Goal: Information Seeking & Learning: Understand process/instructions

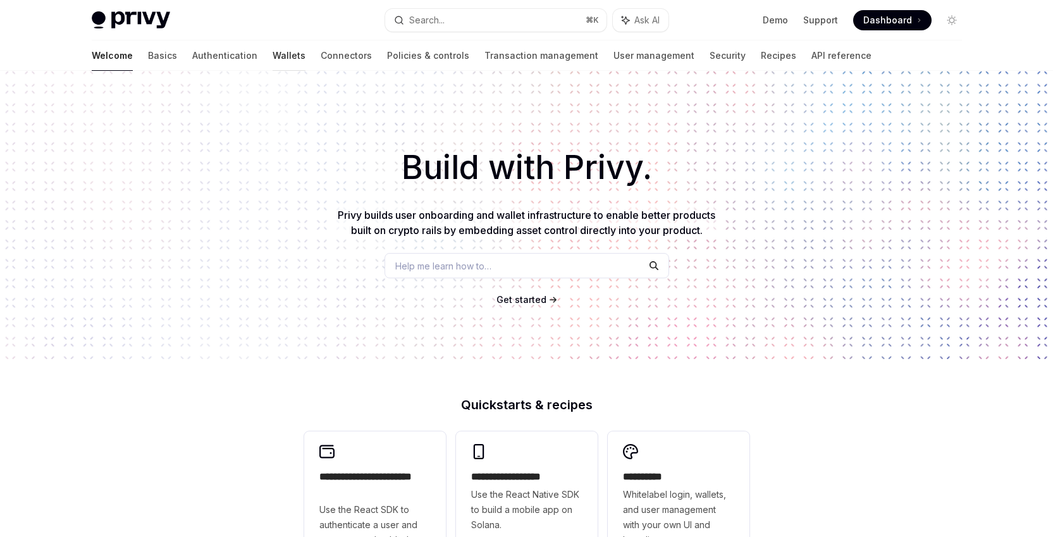
click at [272, 57] on link "Wallets" at bounding box center [288, 55] width 33 height 30
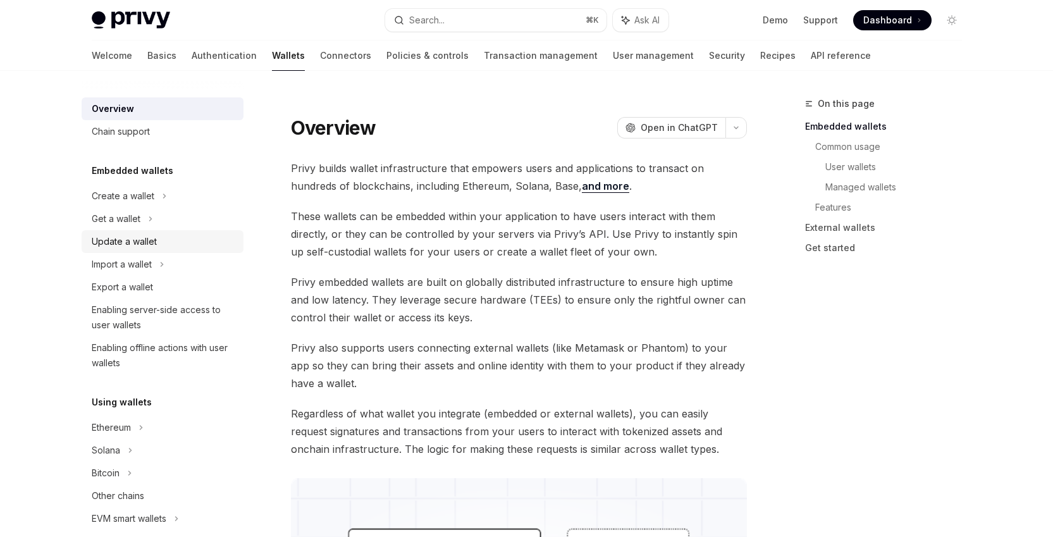
click at [168, 251] on link "Update a wallet" at bounding box center [163, 241] width 162 height 23
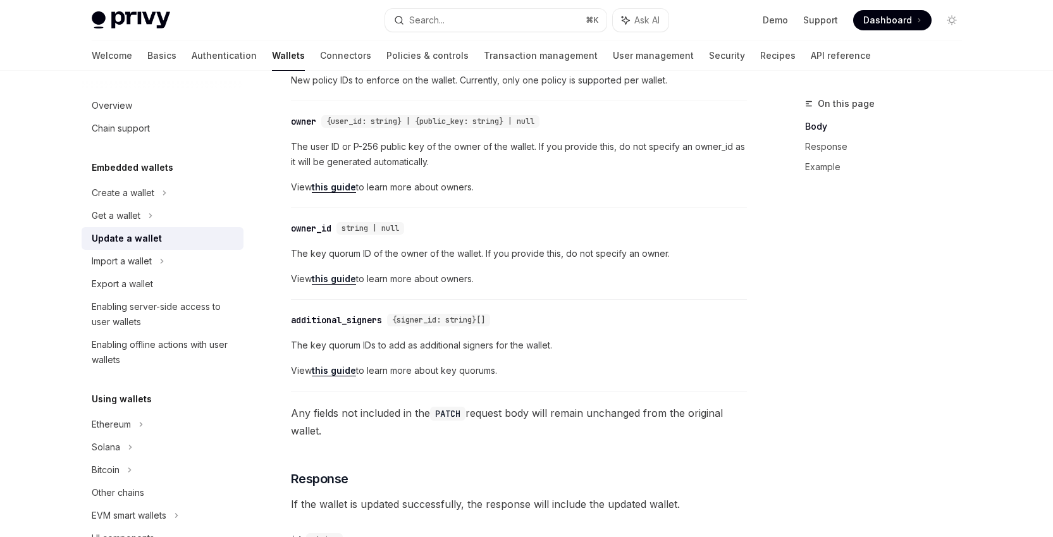
scroll to position [2, 0]
click at [386, 50] on link "Policies & controls" at bounding box center [427, 55] width 82 height 30
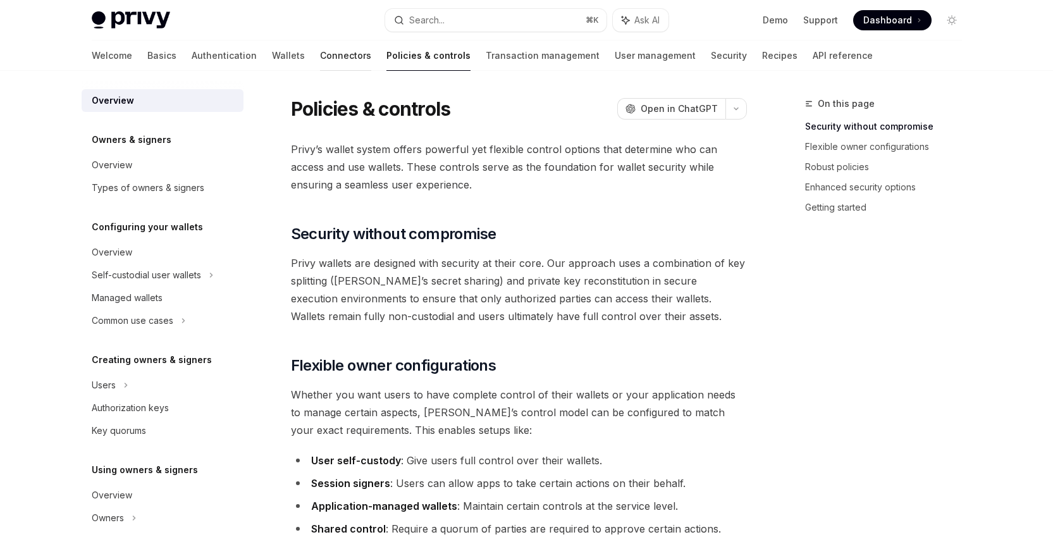
click at [320, 53] on link "Connectors" at bounding box center [345, 55] width 51 height 30
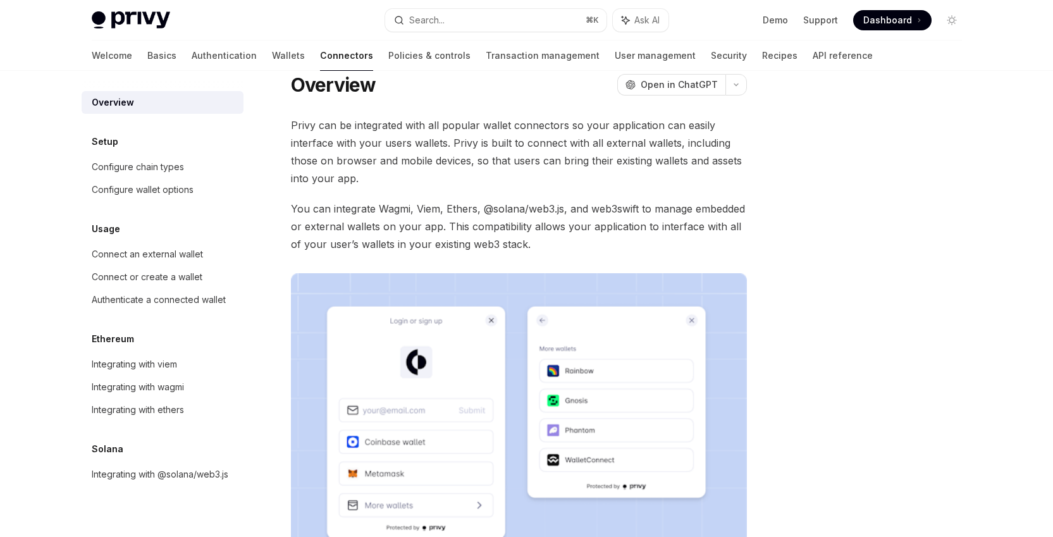
scroll to position [140, 0]
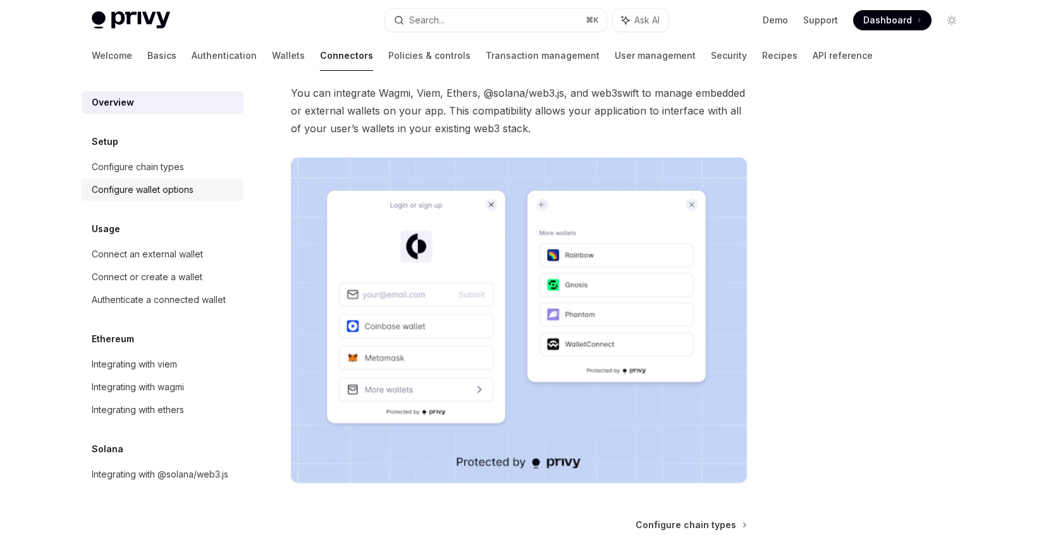
click at [170, 188] on div "Configure wallet options" at bounding box center [143, 189] width 102 height 15
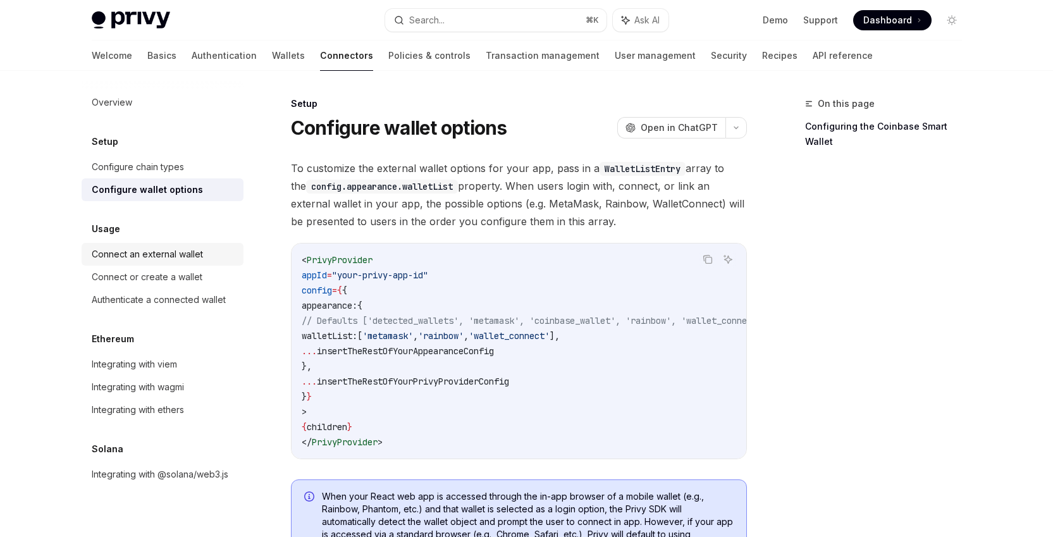
click at [162, 245] on link "Connect an external wallet" at bounding box center [163, 254] width 162 height 23
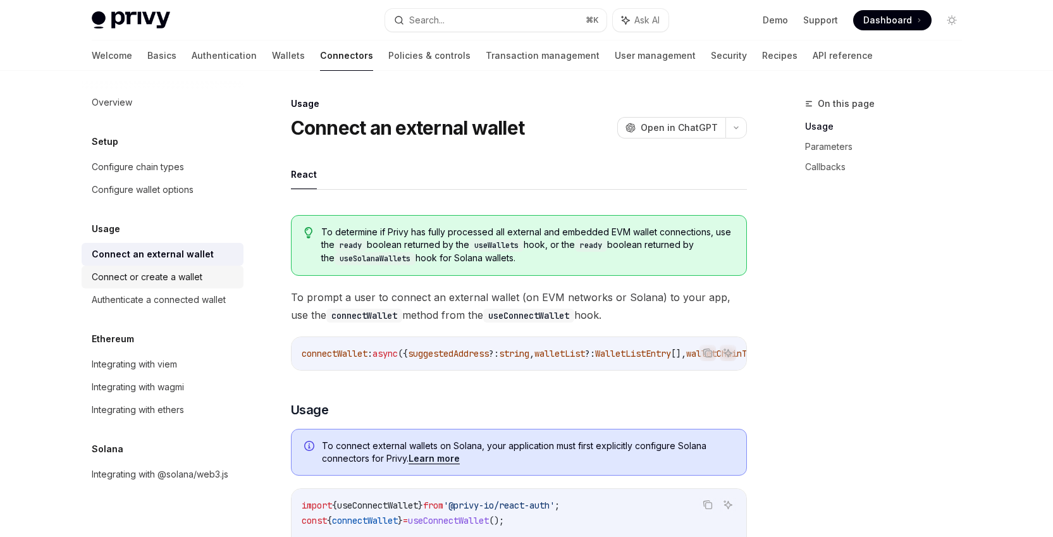
click at [183, 276] on div "Connect or create a wallet" at bounding box center [147, 276] width 111 height 15
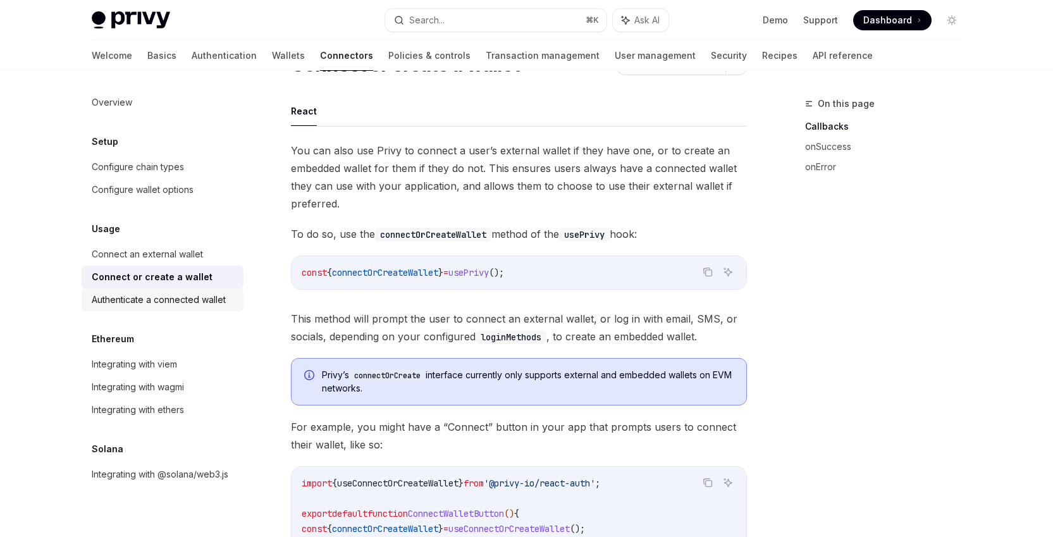
scroll to position [116, 0]
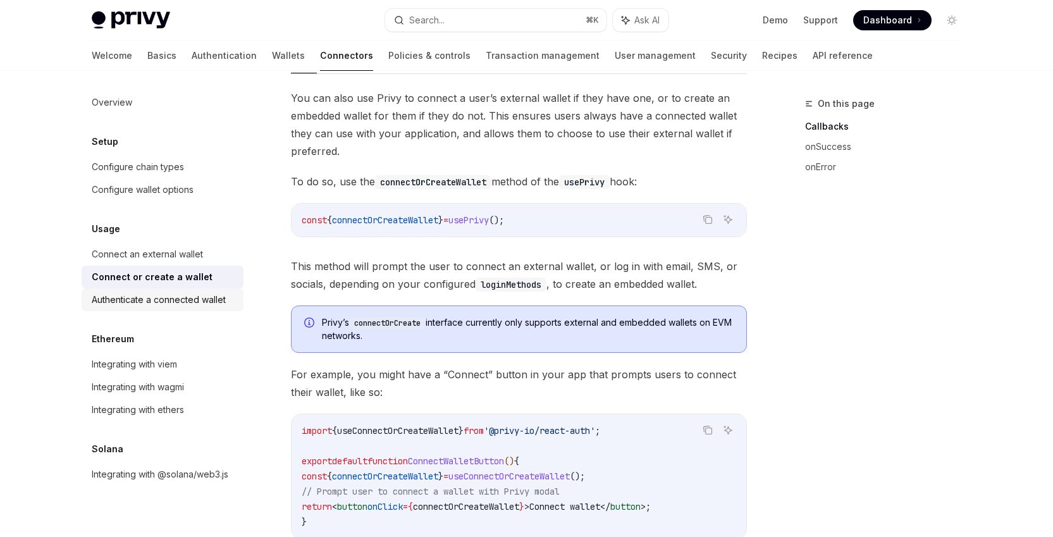
click at [201, 290] on link "Authenticate a connected wallet" at bounding box center [163, 299] width 162 height 23
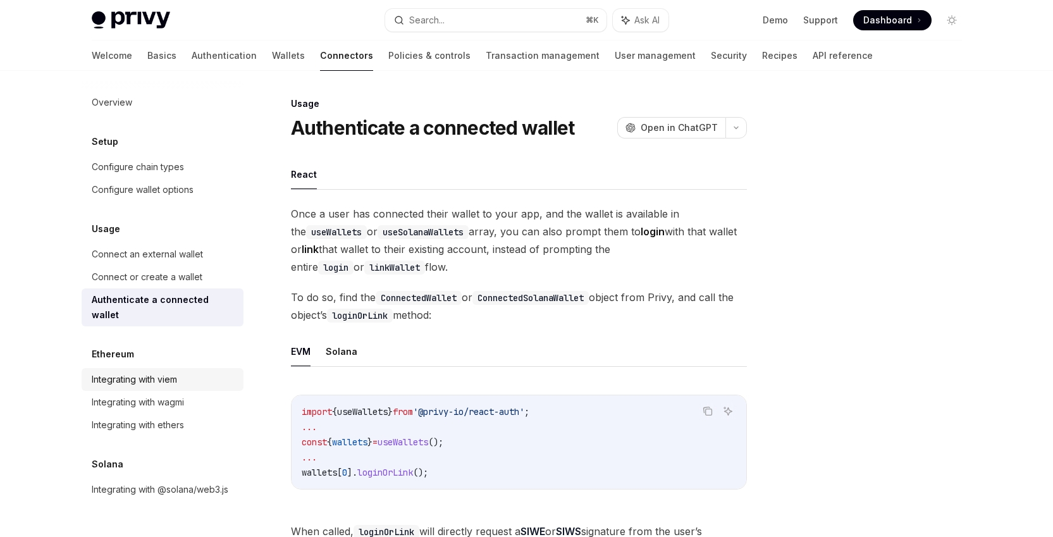
click at [181, 372] on div "Integrating with viem" at bounding box center [164, 379] width 144 height 15
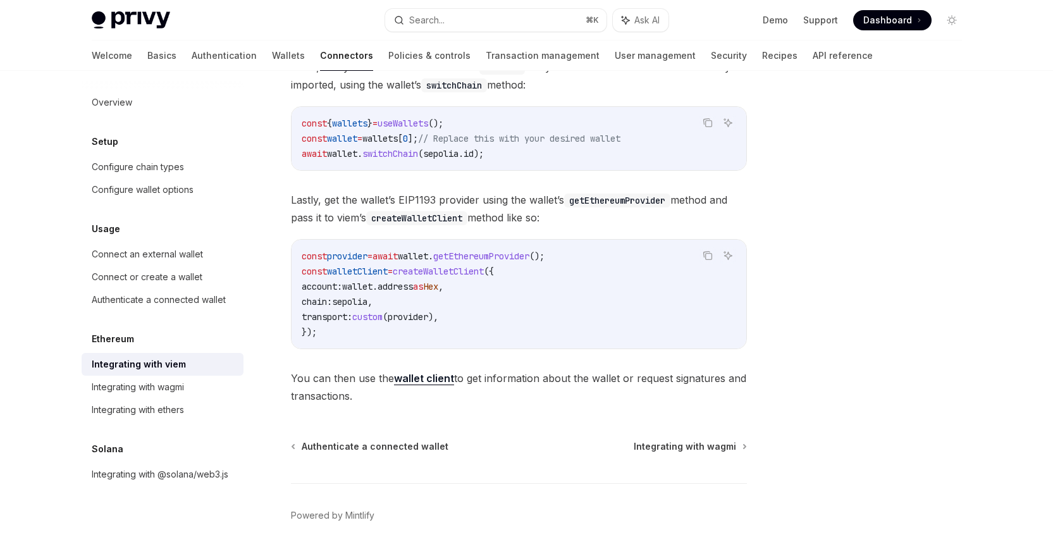
scroll to position [355, 0]
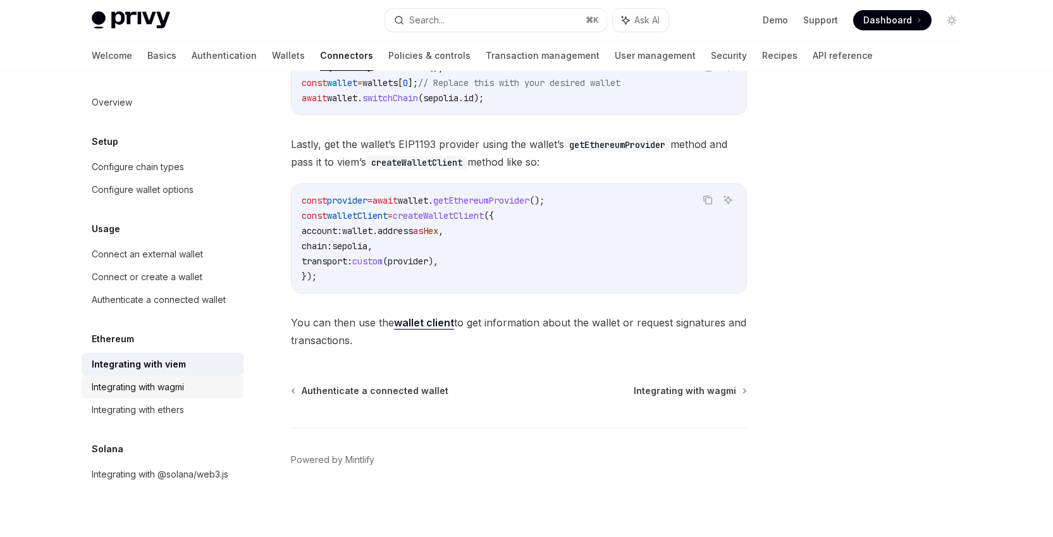
click at [184, 383] on div "Integrating with wagmi" at bounding box center [138, 386] width 92 height 15
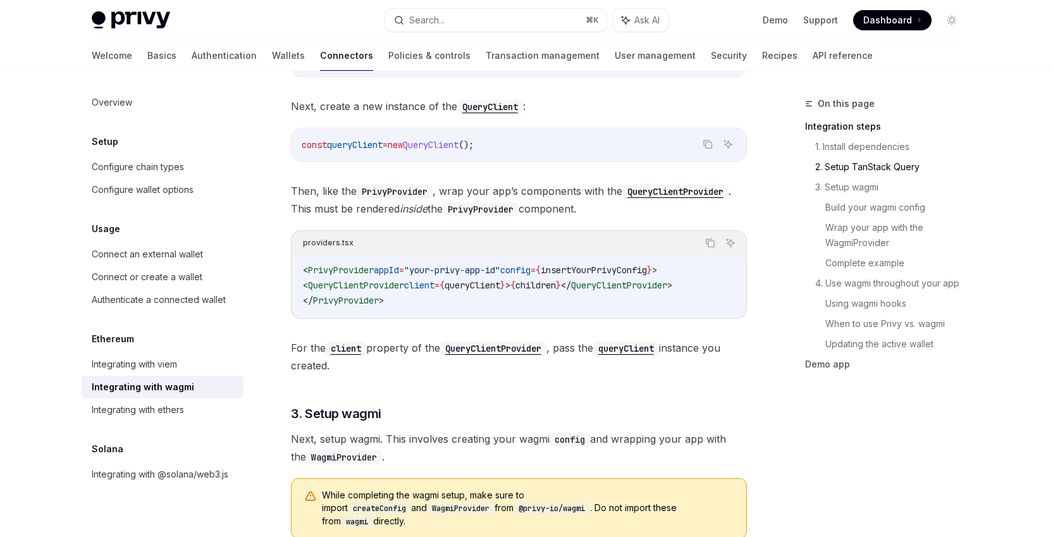
scroll to position [683, 0]
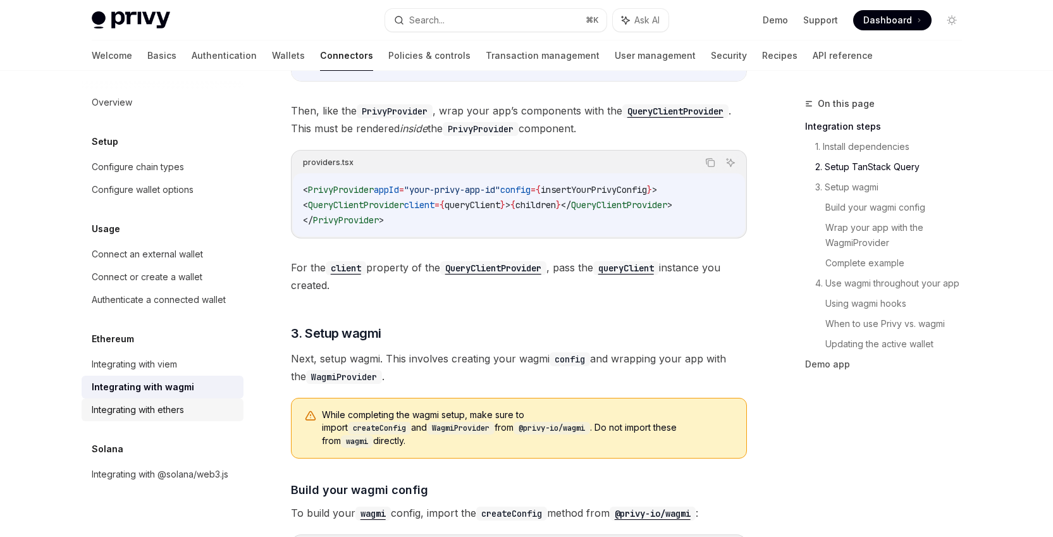
click at [157, 407] on div "Integrating with ethers" at bounding box center [138, 409] width 92 height 15
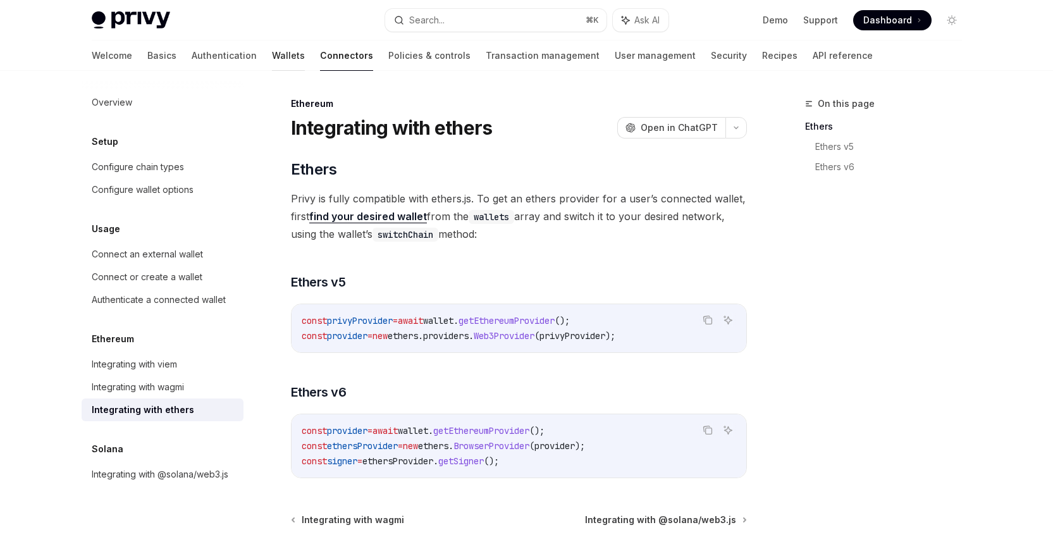
click at [272, 56] on link "Wallets" at bounding box center [288, 55] width 33 height 30
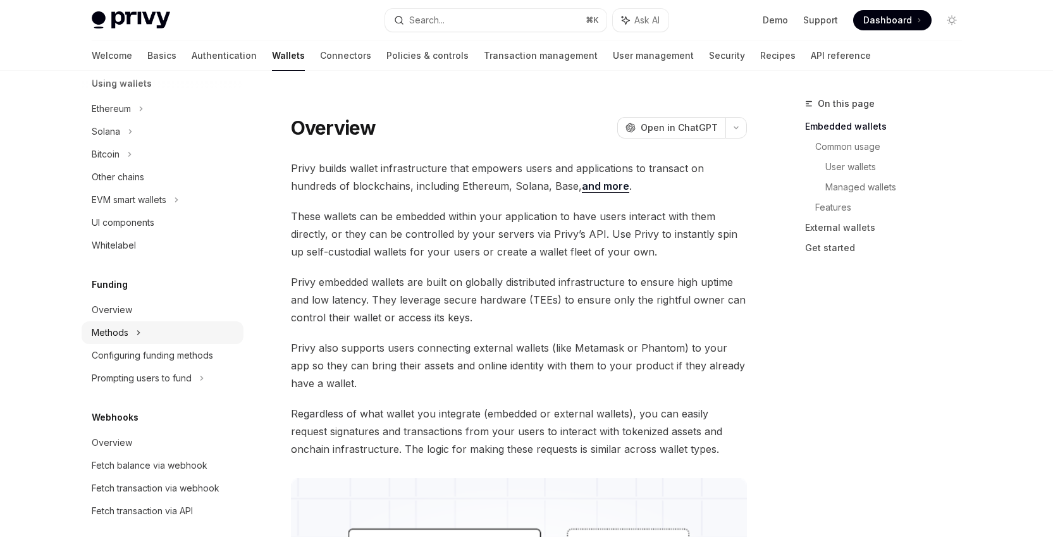
scroll to position [266, 0]
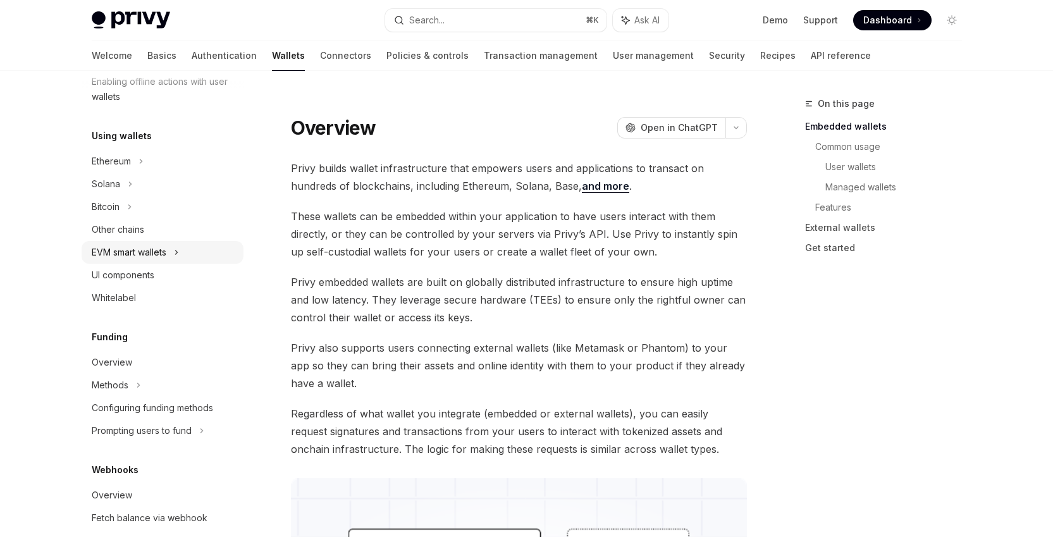
click at [169, 255] on div "EVM smart wallets" at bounding box center [163, 252] width 162 height 23
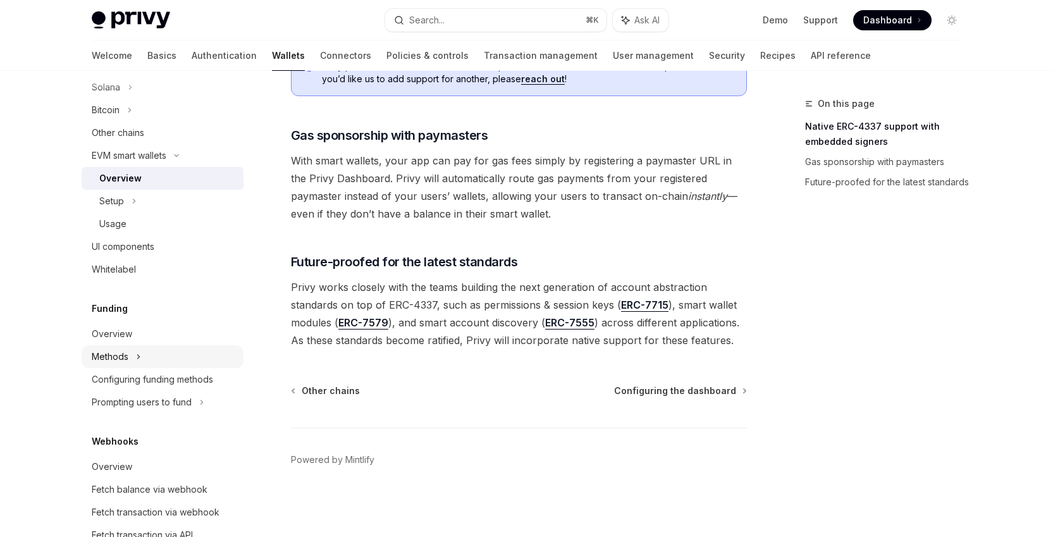
scroll to position [390, 0]
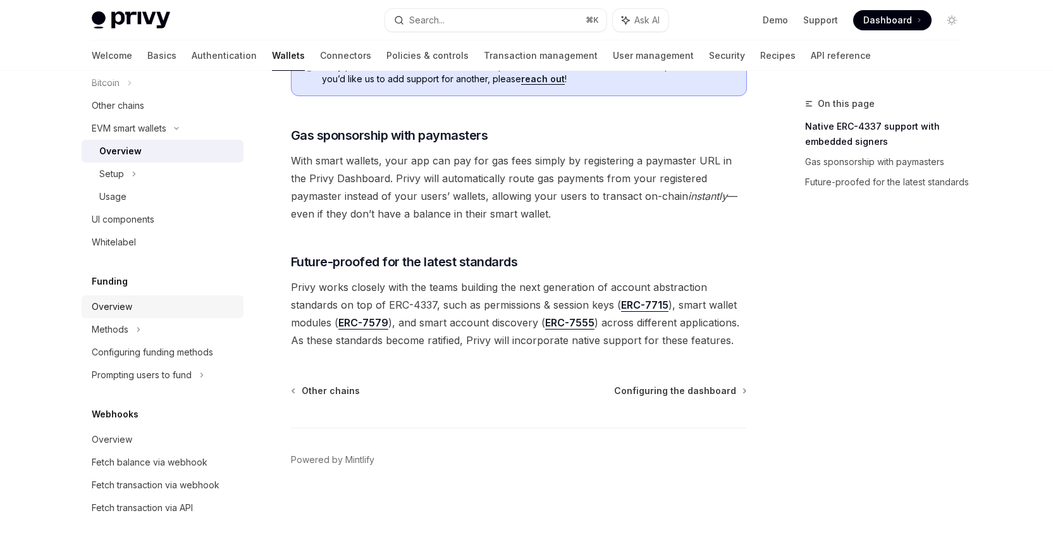
click at [164, 310] on div "Overview" at bounding box center [164, 306] width 144 height 15
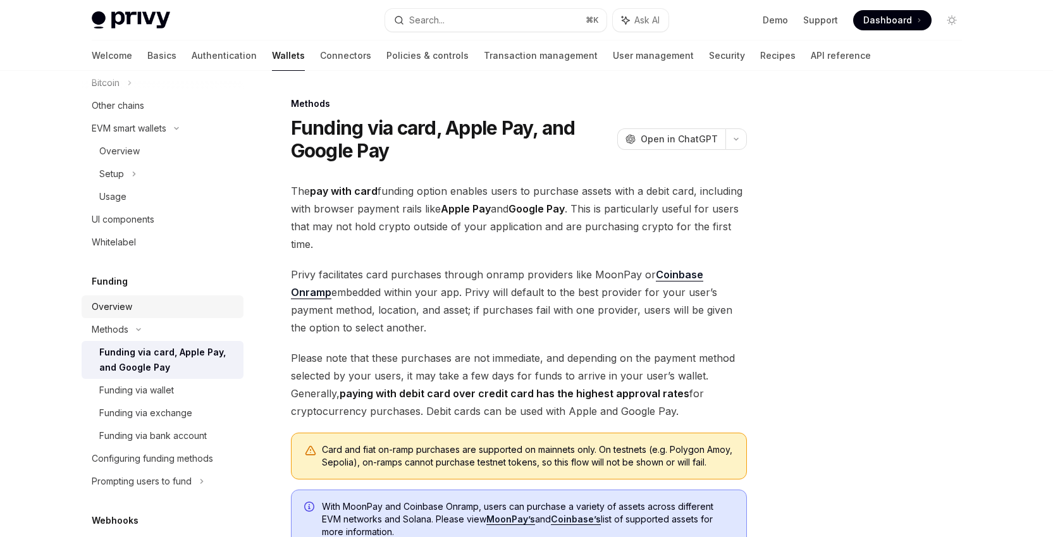
click at [162, 315] on link "Overview" at bounding box center [163, 306] width 162 height 23
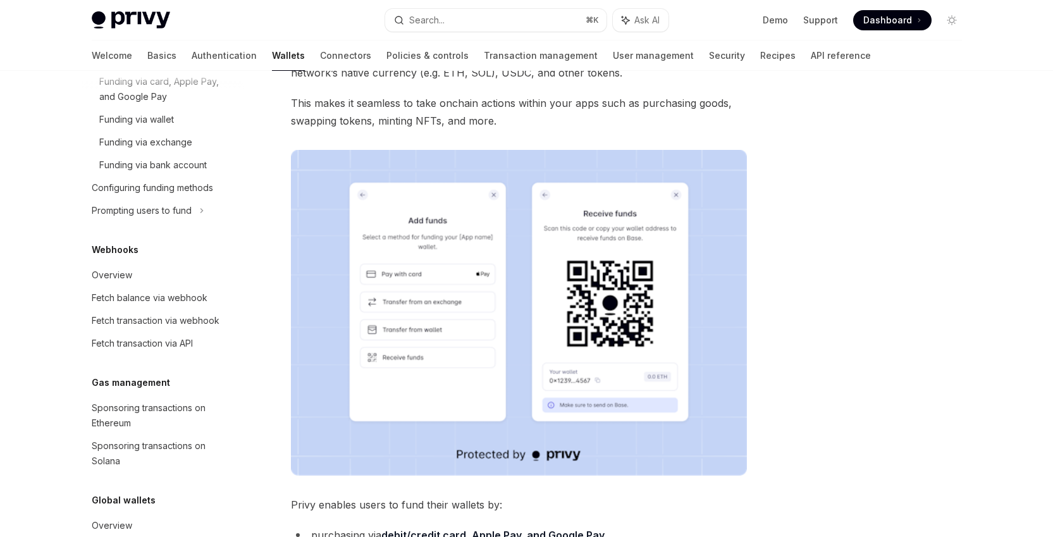
scroll to position [659, 0]
click at [320, 57] on link "Connectors" at bounding box center [345, 55] width 51 height 30
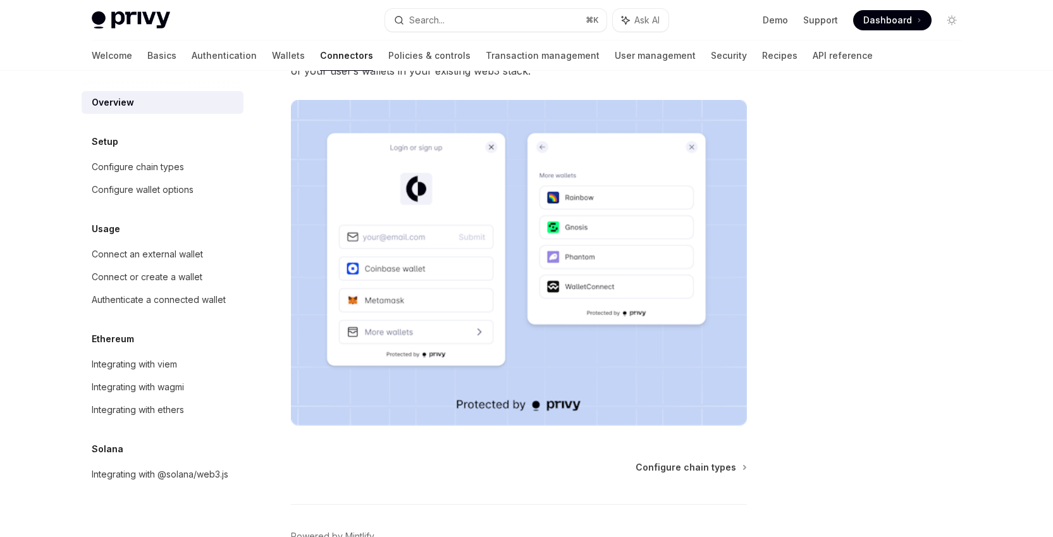
scroll to position [195, 0]
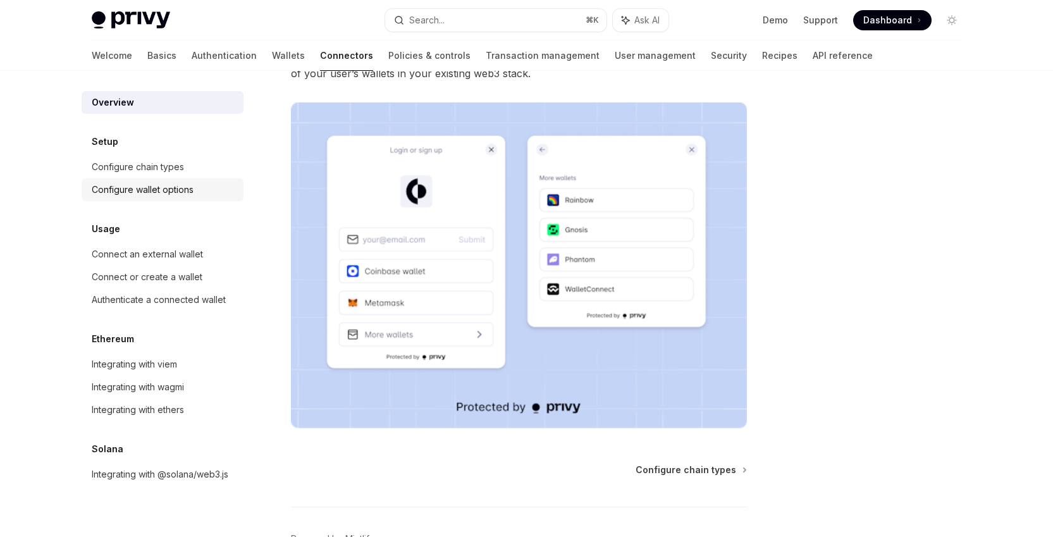
click at [169, 195] on div "Configure wallet options" at bounding box center [143, 189] width 102 height 15
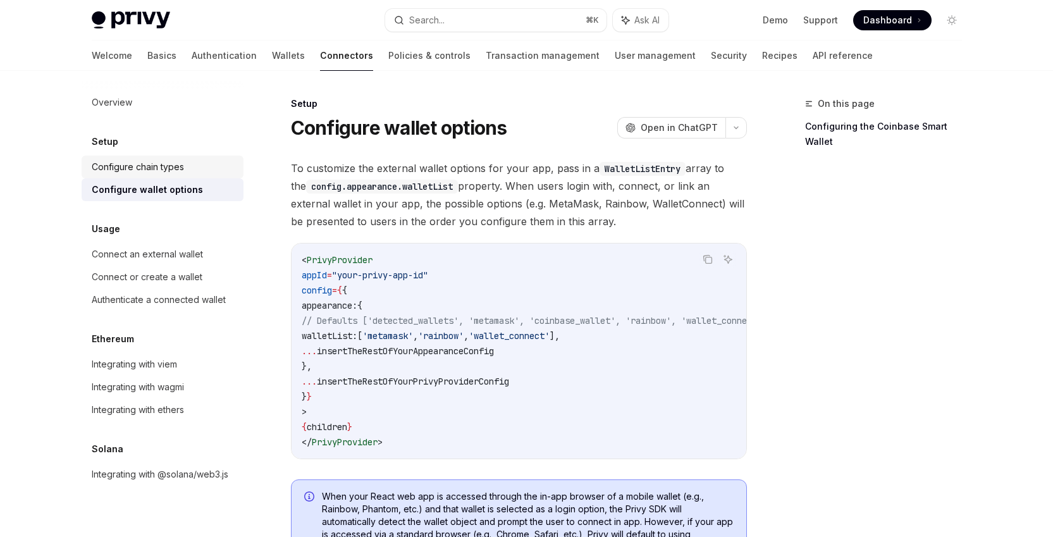
click at [176, 169] on div "Configure chain types" at bounding box center [138, 166] width 92 height 15
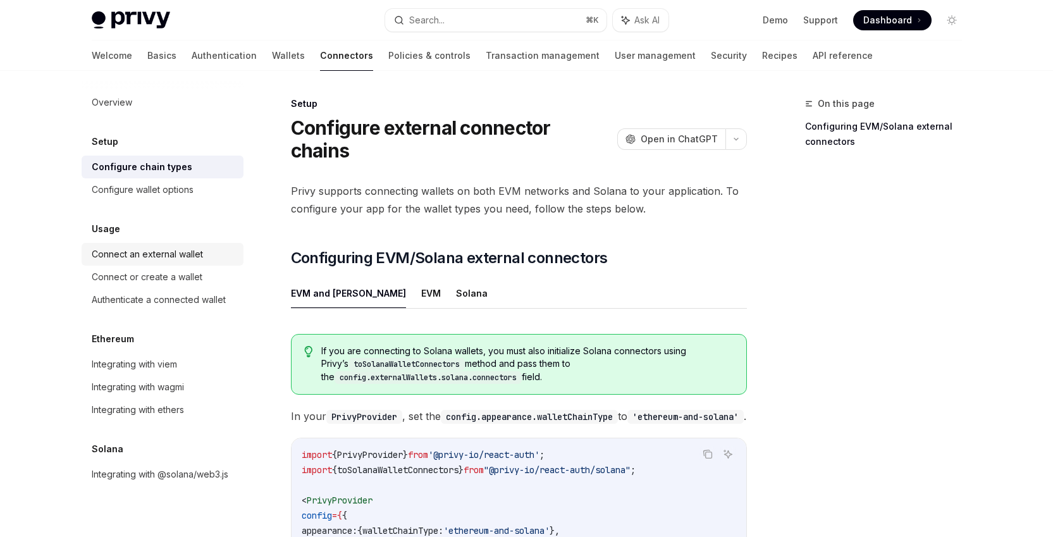
click at [177, 252] on div "Connect an external wallet" at bounding box center [147, 254] width 111 height 15
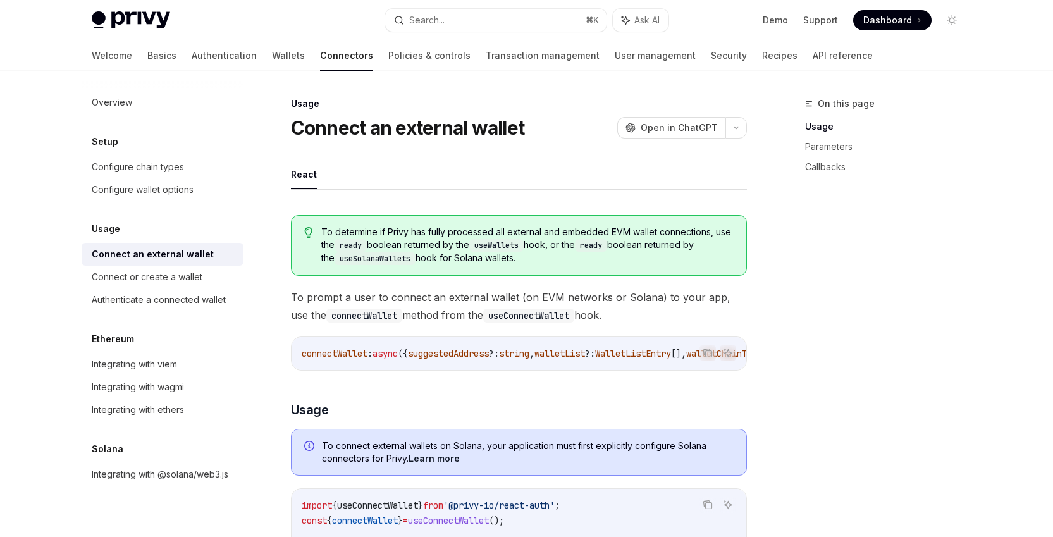
click at [161, 154] on div "Setup Configure chain types Configure wallet options" at bounding box center [163, 167] width 162 height 67
click at [164, 162] on div "Configure chain types" at bounding box center [138, 166] width 92 height 15
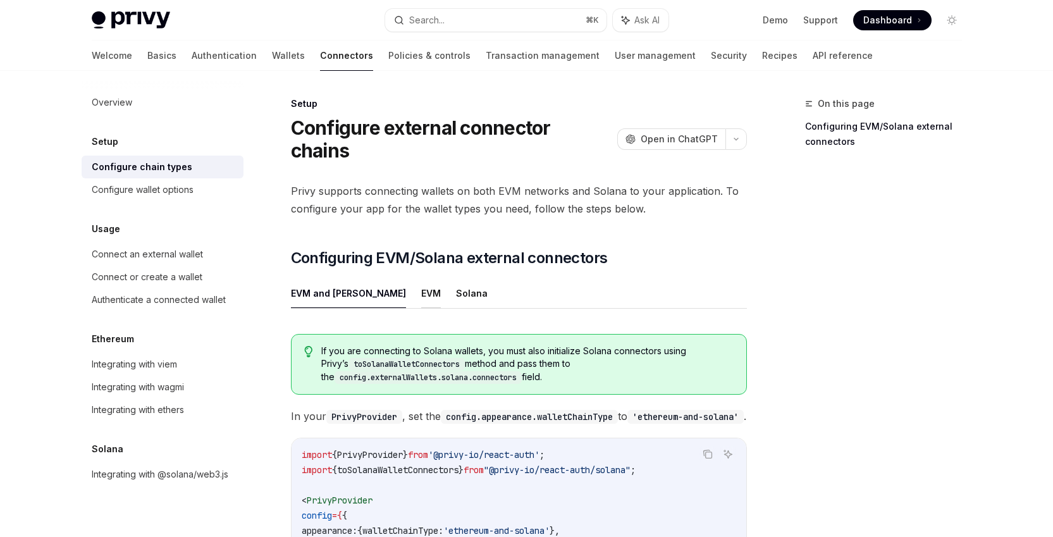
click at [421, 290] on button "EVM" at bounding box center [431, 293] width 20 height 30
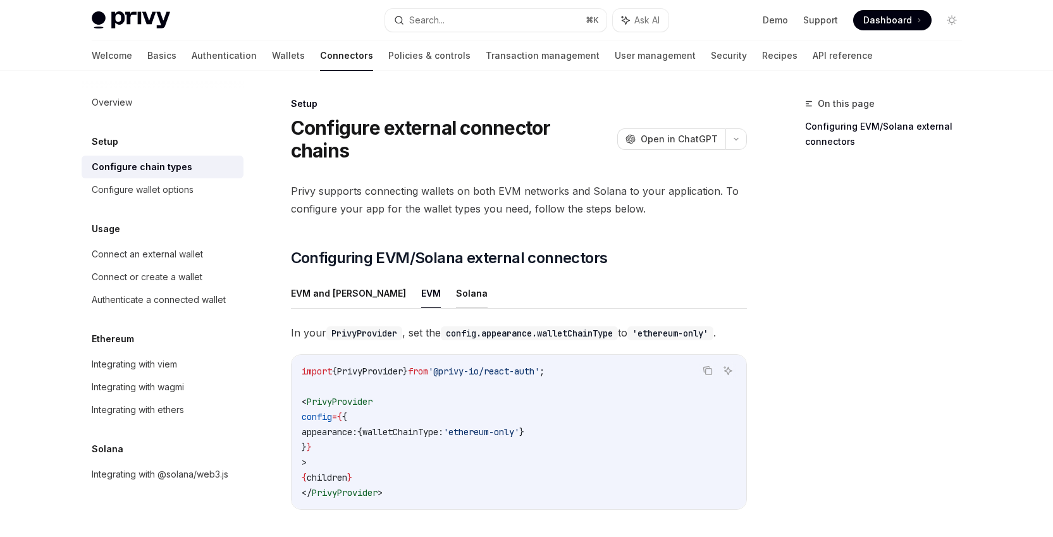
click at [456, 300] on button "Solana" at bounding box center [472, 293] width 32 height 30
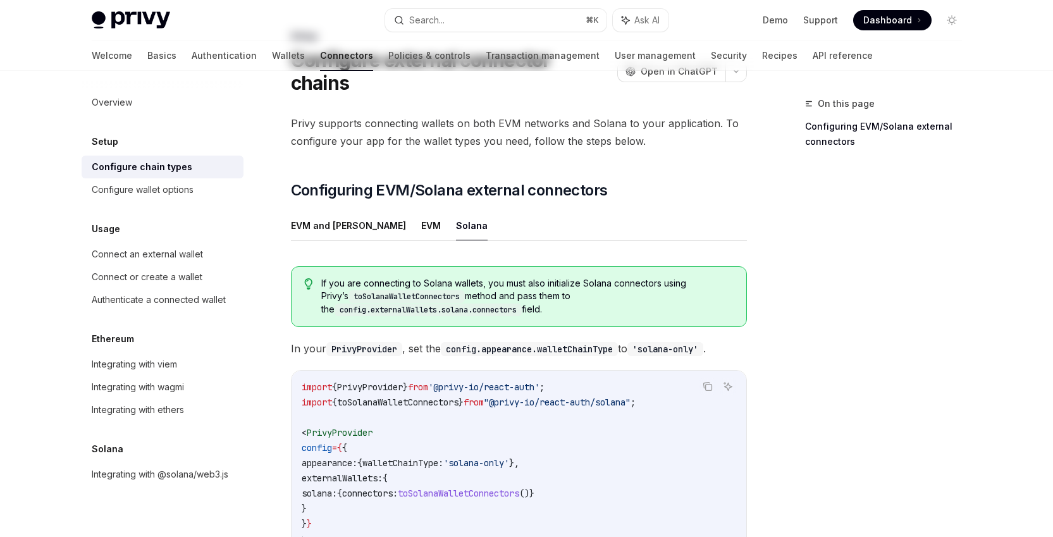
scroll to position [262, 0]
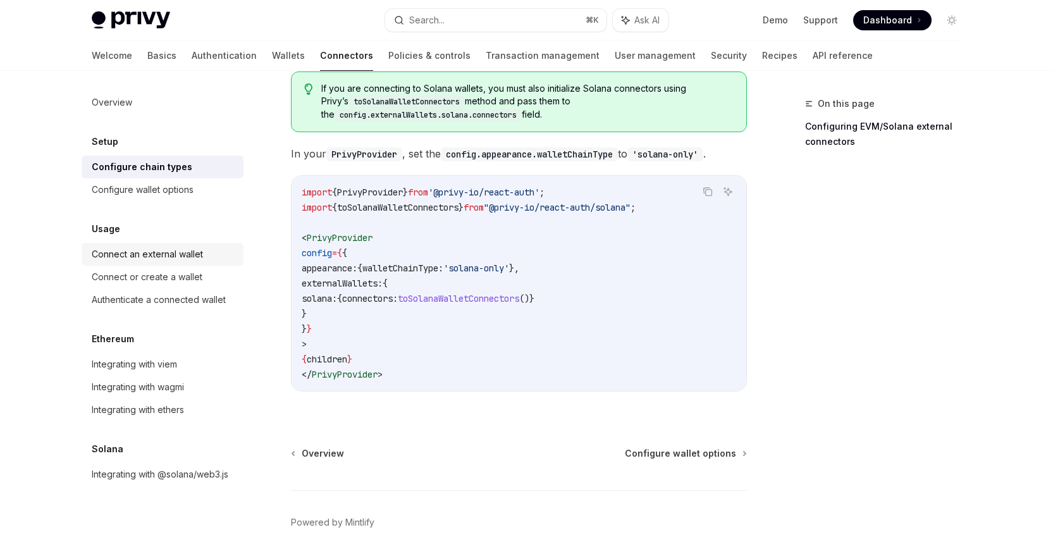
click at [214, 250] on div "Connect an external wallet" at bounding box center [164, 254] width 144 height 15
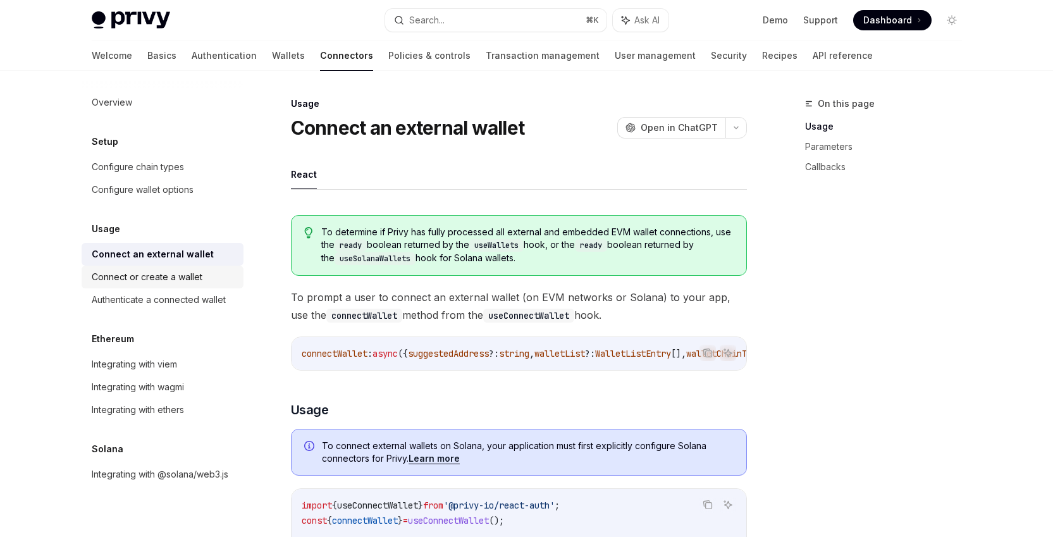
click at [193, 272] on div "Connect or create a wallet" at bounding box center [147, 276] width 111 height 15
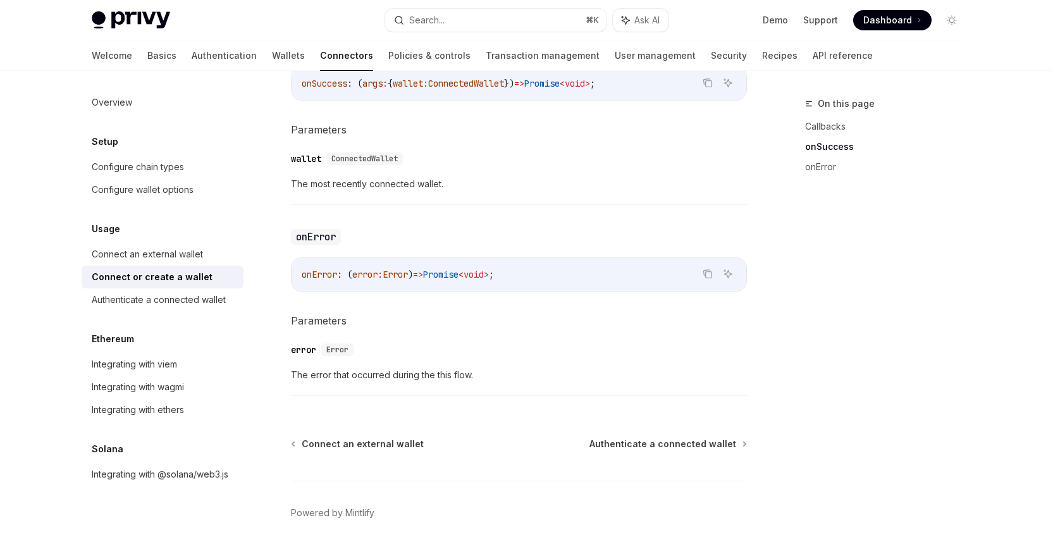
scroll to position [864, 0]
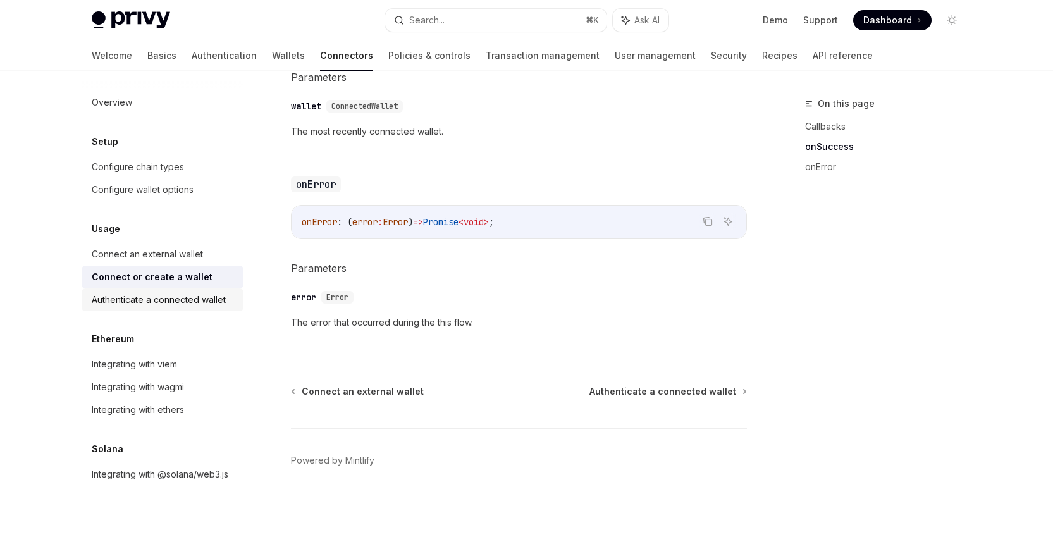
click at [161, 301] on div "Authenticate a connected wallet" at bounding box center [159, 299] width 134 height 15
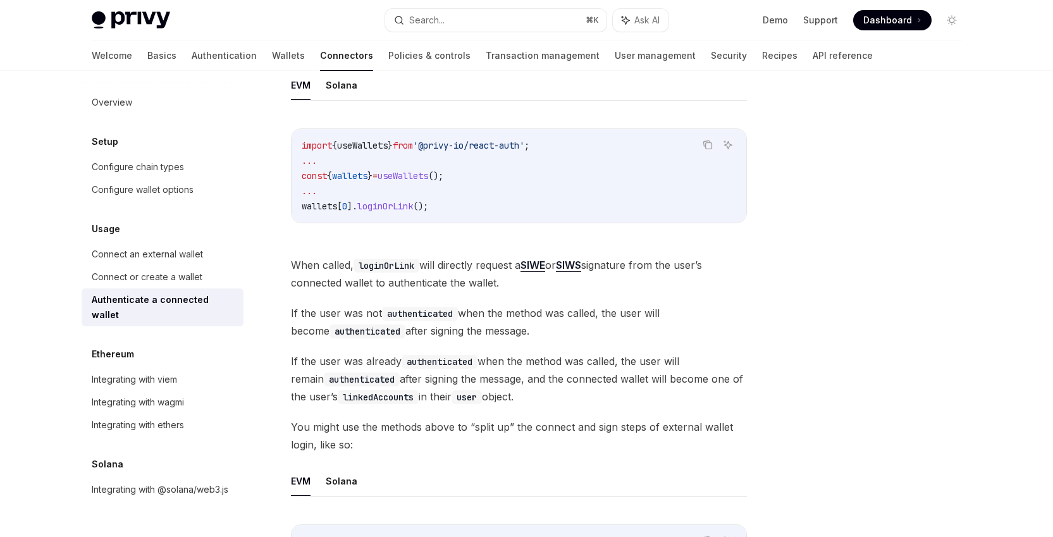
scroll to position [799, 0]
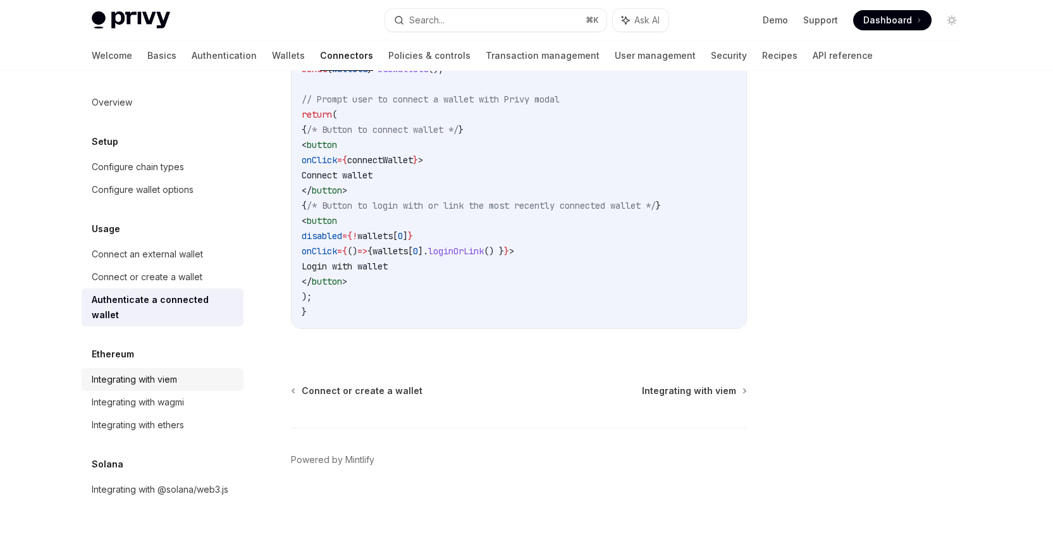
click at [174, 372] on div "Integrating with viem" at bounding box center [134, 379] width 85 height 15
type textarea "*"
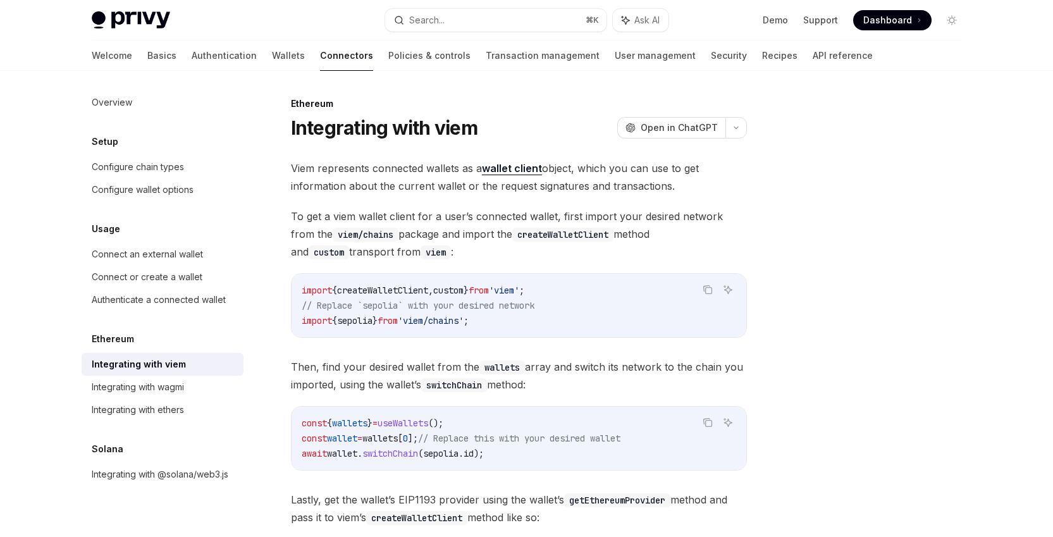
scroll to position [355, 0]
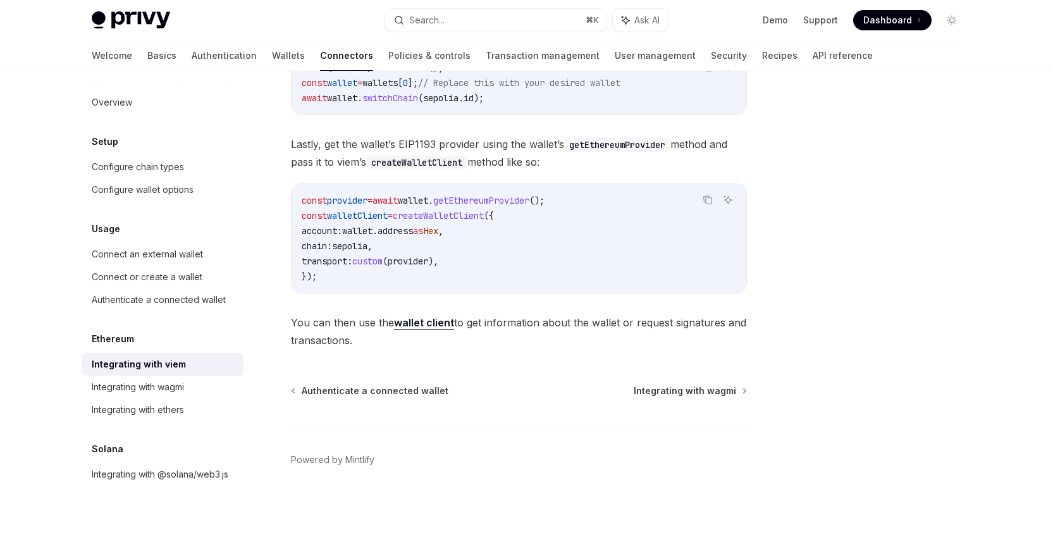
click at [415, 325] on strong "wallet client" at bounding box center [424, 322] width 60 height 13
